Goal: Information Seeking & Learning: Learn about a topic

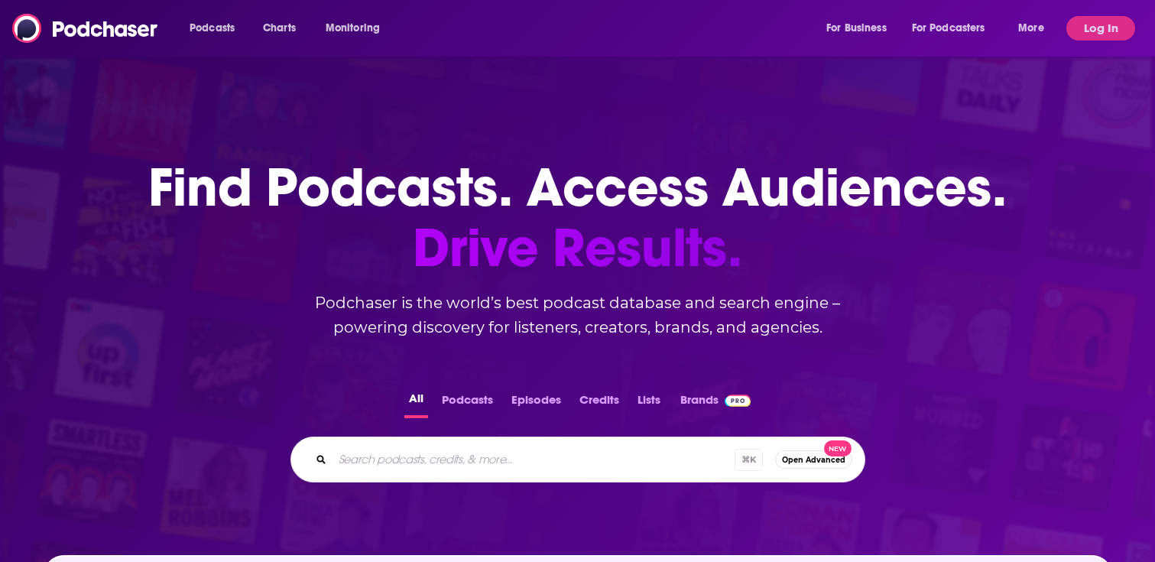
click at [456, 464] on input "Search podcasts, credits, & more..." at bounding box center [533, 459] width 402 height 24
type input "pod save america"
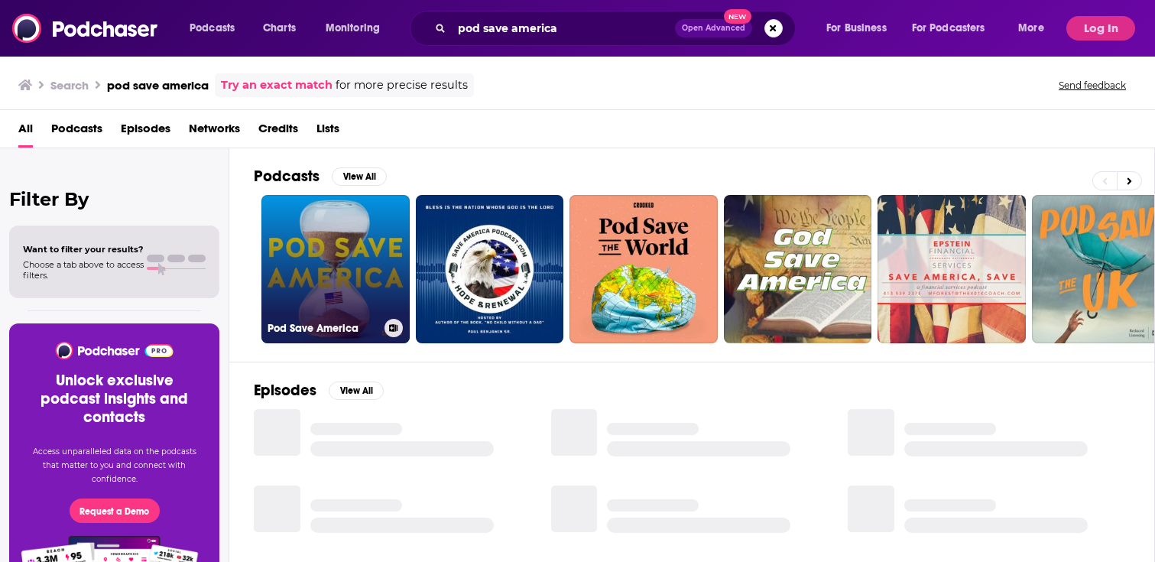
click at [309, 297] on link "Pod Save America" at bounding box center [335, 269] width 148 height 148
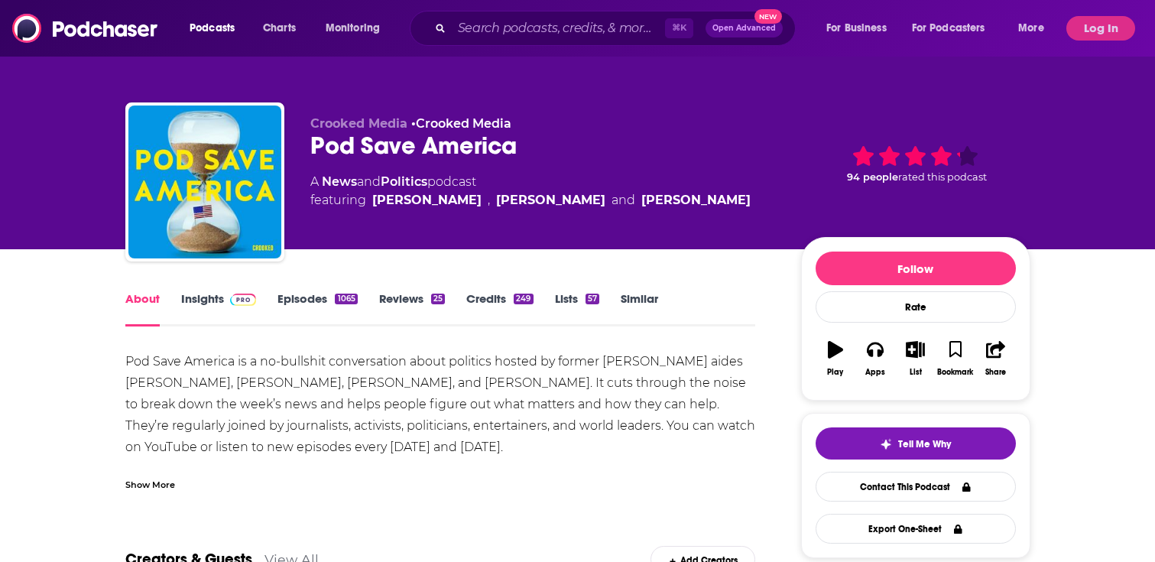
click at [199, 296] on link "Insights" at bounding box center [219, 308] width 76 height 35
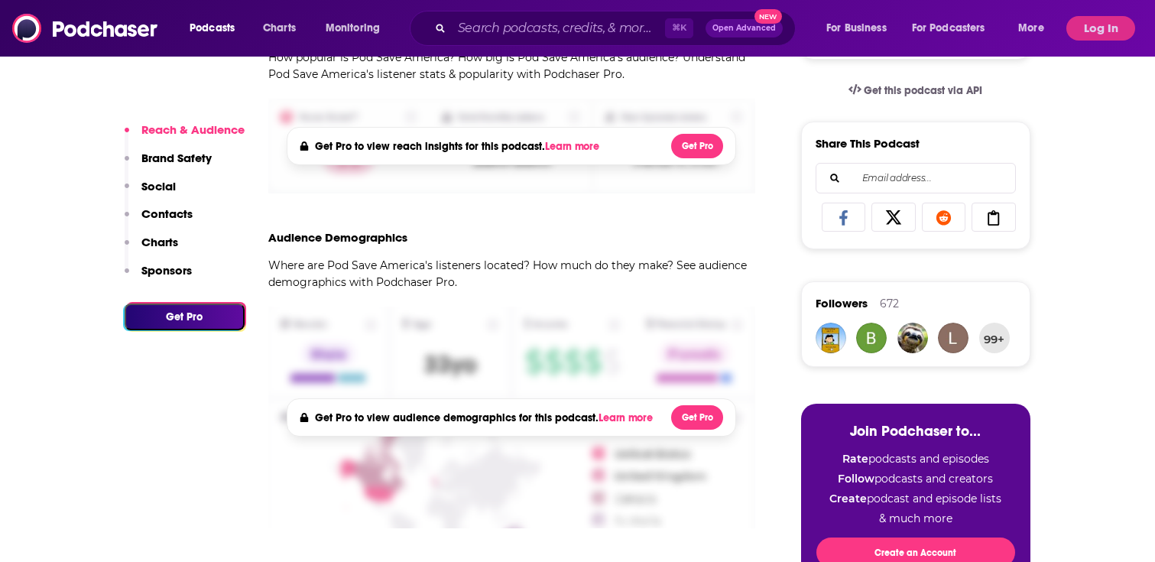
scroll to position [511, 0]
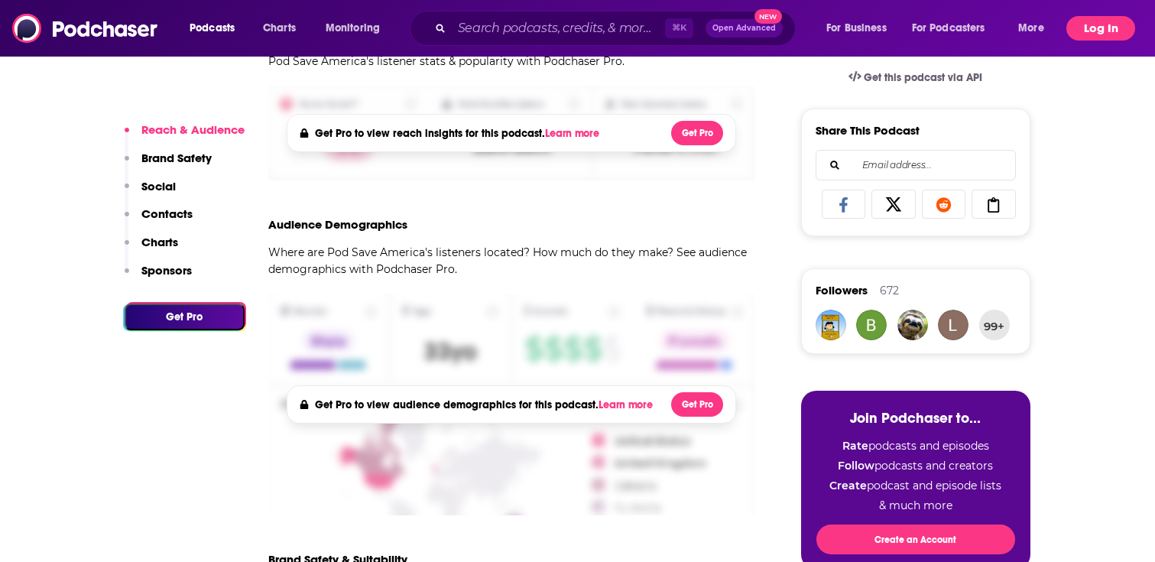
click at [1081, 36] on button "Log In" at bounding box center [1100, 28] width 69 height 24
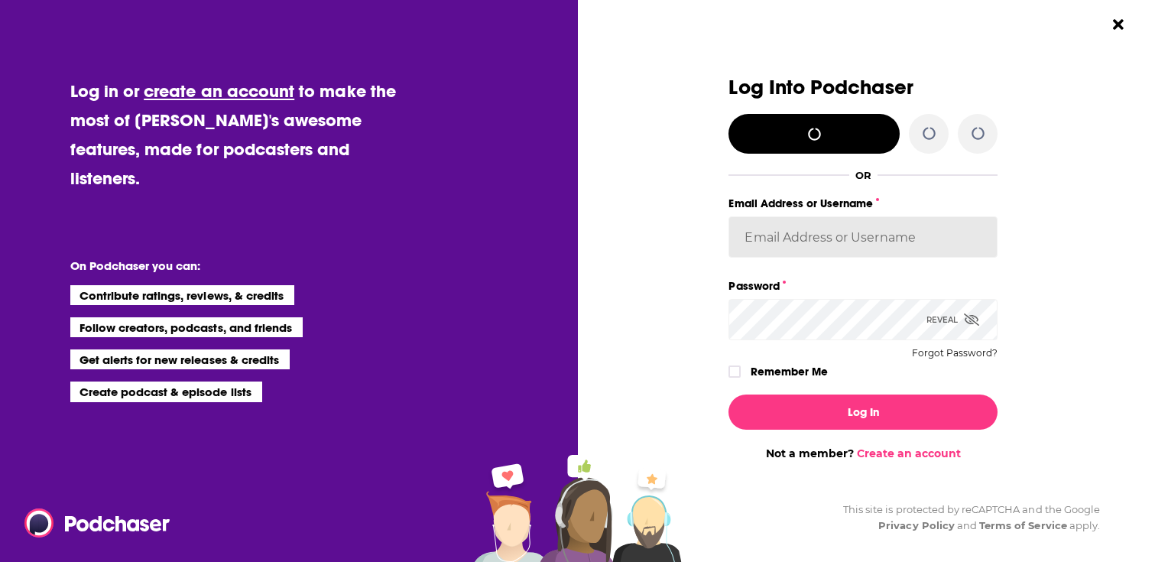
type input "gussent"
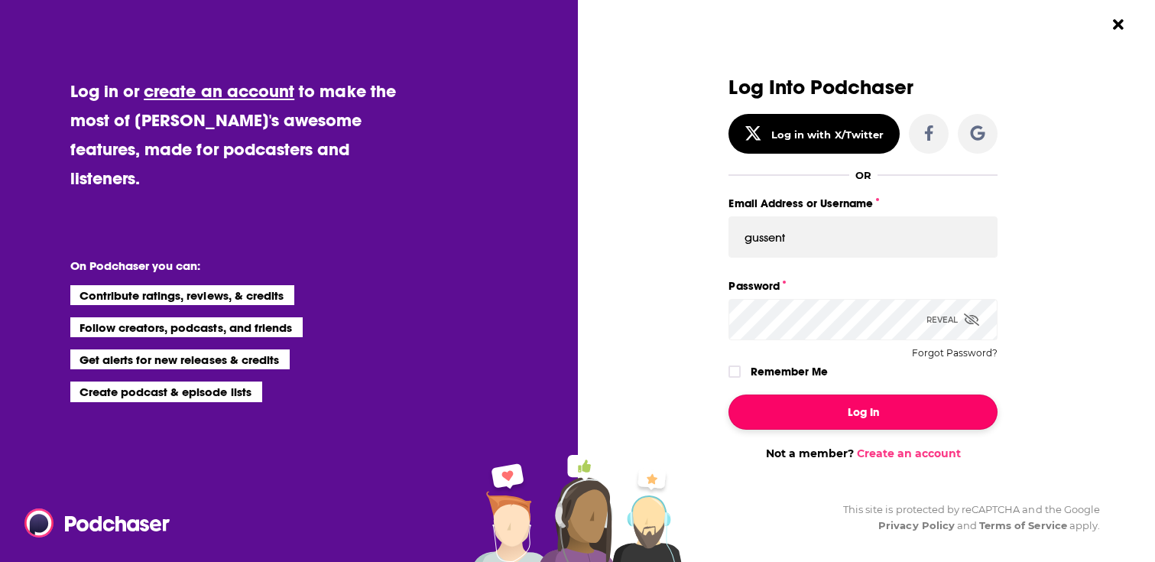
click at [852, 398] on button "Log In" at bounding box center [862, 411] width 269 height 35
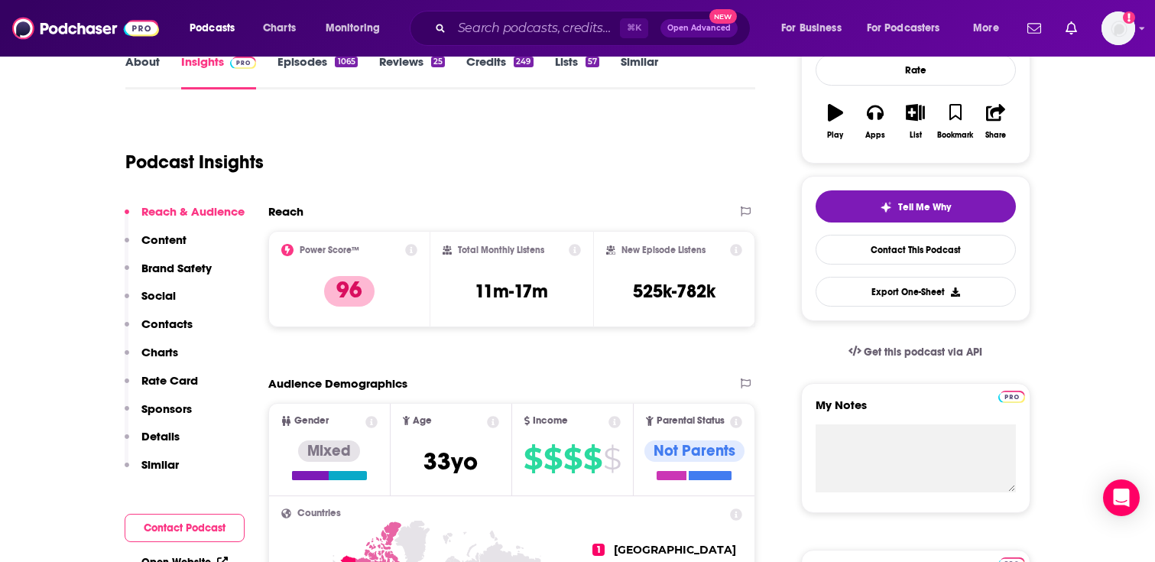
scroll to position [234, 0]
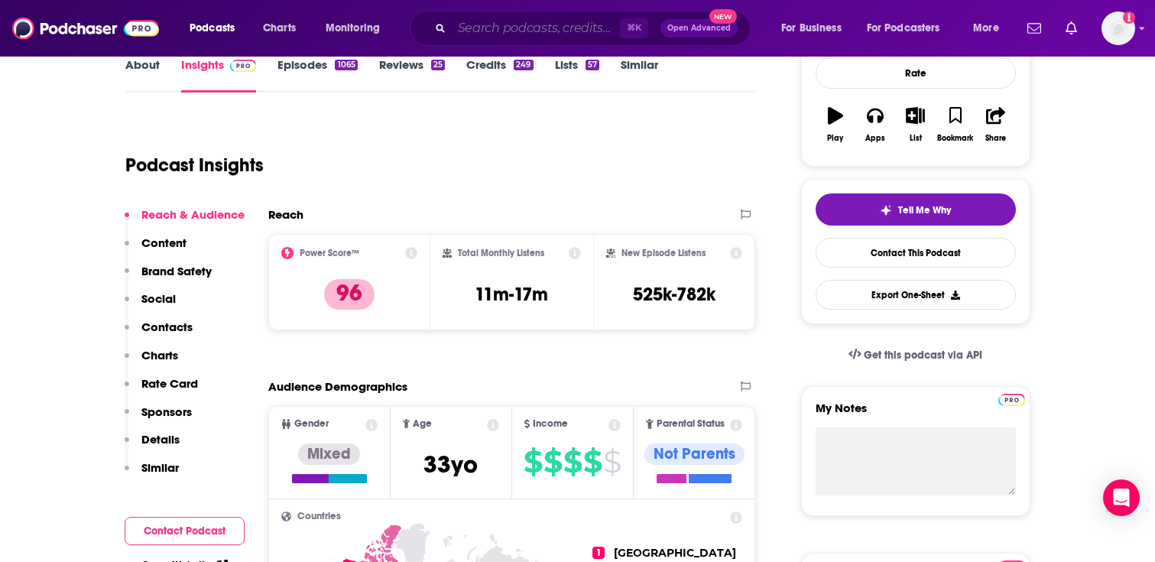
click at [557, 29] on input "Search podcasts, credits, & more..." at bounding box center [536, 28] width 168 height 24
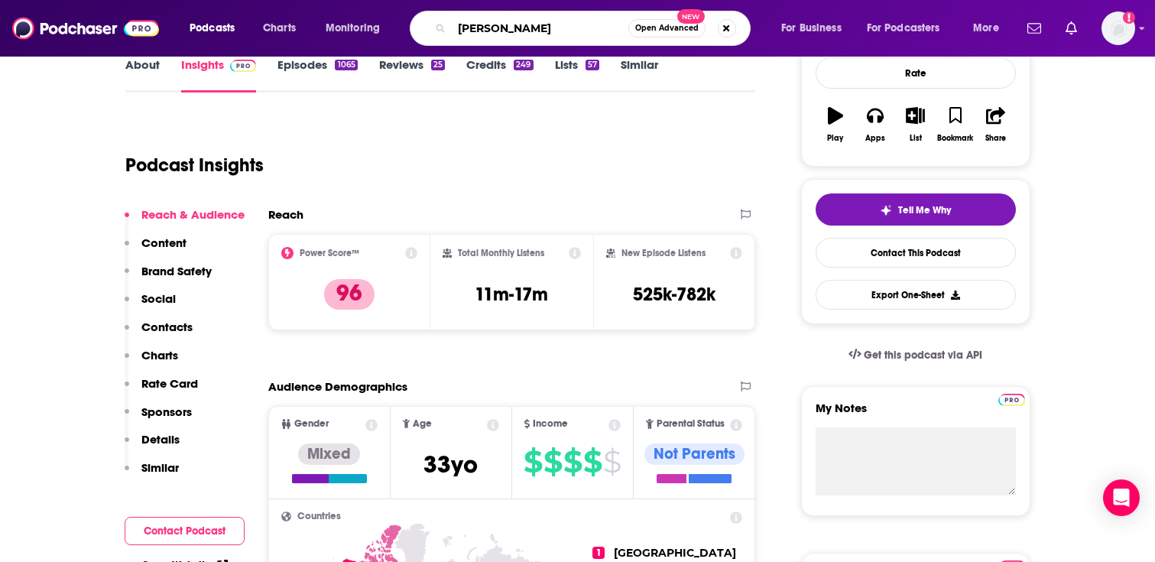
type input "[PERSON_NAME]"
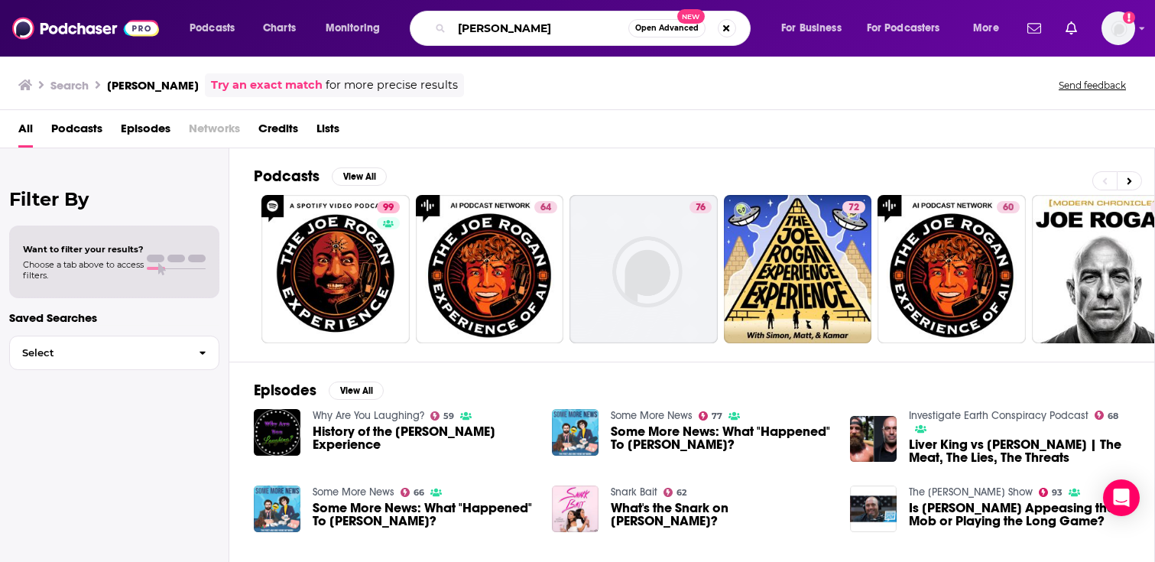
click at [528, 24] on input "[PERSON_NAME]" at bounding box center [540, 28] width 176 height 24
type input "[PERSON_NAME]"
